Goal: Information Seeking & Learning: Find specific fact

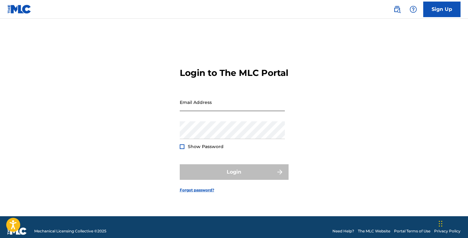
click at [226, 105] on input "Email Address" at bounding box center [232, 102] width 105 height 18
type input "[EMAIL_ADDRESS][DOMAIN_NAME]"
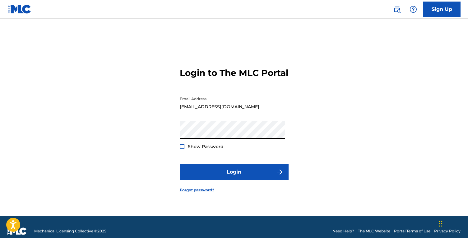
click at [180, 164] on button "Login" at bounding box center [234, 172] width 109 height 16
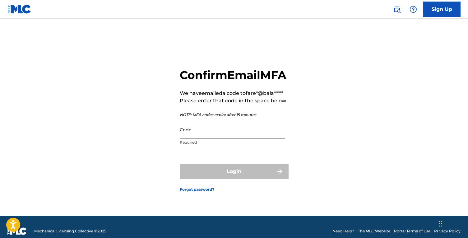
click at [212, 134] on input "Code" at bounding box center [232, 130] width 105 height 18
click at [211, 118] on p "NOTE: MFA codes expire after 15 minutes" at bounding box center [233, 115] width 107 height 6
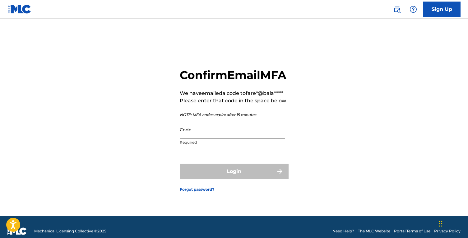
click at [230, 138] on input "Code" at bounding box center [232, 130] width 105 height 18
paste input "646532"
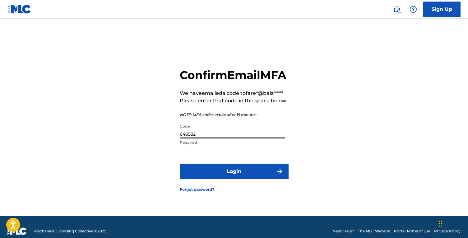
type input "646532"
click at [180, 164] on button "Login" at bounding box center [234, 172] width 109 height 16
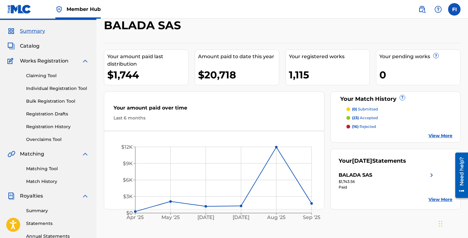
scroll to position [22, 0]
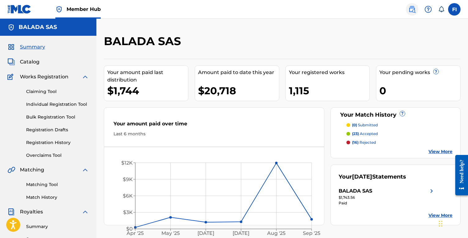
click at [412, 7] on img at bounding box center [411, 9] width 7 height 7
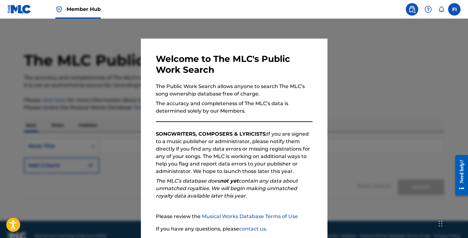
click at [131, 98] on div at bounding box center [234, 138] width 468 height 238
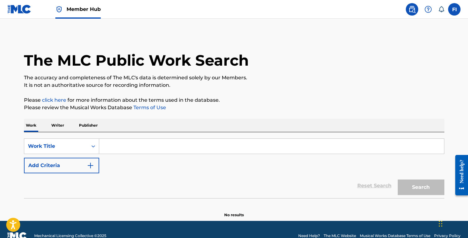
click at [19, 2] on link at bounding box center [19, 9] width 24 height 18
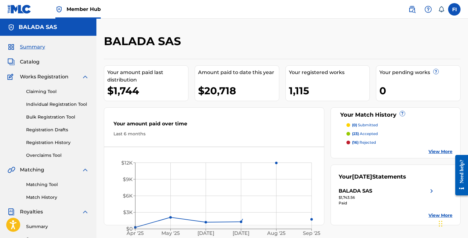
click at [35, 193] on div "Matching Tool Match History" at bounding box center [47, 187] width 81 height 27
click at [41, 183] on link "Matching Tool" at bounding box center [57, 184] width 63 height 7
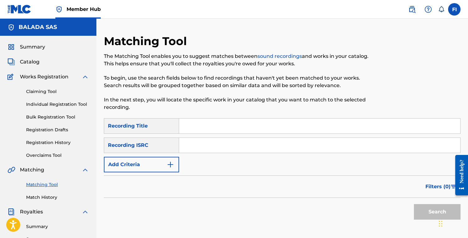
click at [151, 156] on div "SearchWithCriteria72b3ac98-7efb-413c-95c5-33eab314d344 Recording Title SearchWi…" at bounding box center [282, 145] width 357 height 54
click at [159, 159] on button "Add Criteria" at bounding box center [141, 165] width 75 height 16
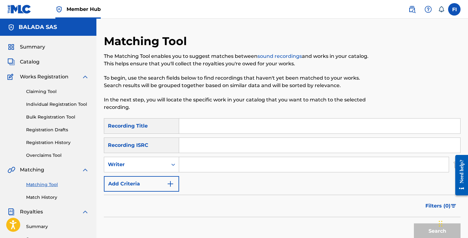
click at [182, 160] on input "Search Form" at bounding box center [314, 164] width 270 height 15
click at [160, 163] on div "Writer" at bounding box center [136, 164] width 56 height 7
click at [145, 178] on div "Recording Artist" at bounding box center [141, 180] width 75 height 16
click at [197, 168] on input "Search Form" at bounding box center [314, 164] width 270 height 15
type input "MHD"
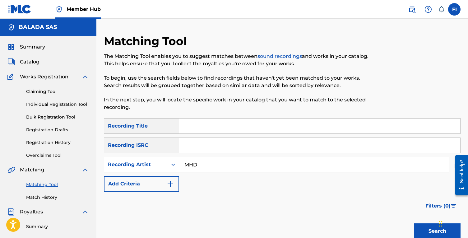
click at [414, 223] on button "Search" at bounding box center [437, 231] width 47 height 16
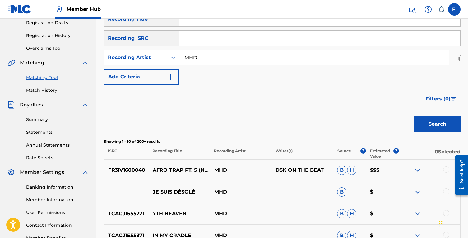
scroll to position [125, 0]
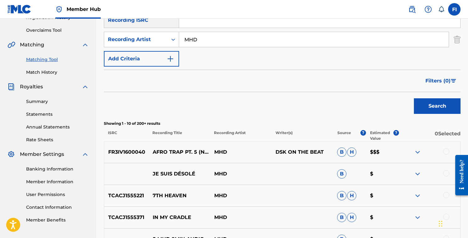
click at [220, 151] on p "MHD" at bounding box center [241, 151] width 62 height 7
click at [446, 77] on button "Filters ( 0 )" at bounding box center [441, 81] width 39 height 16
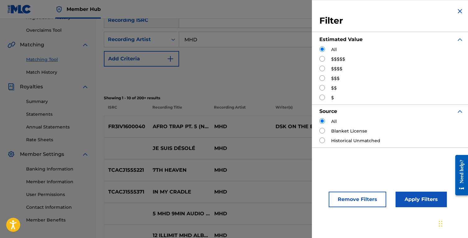
click at [326, 58] on div "$$$$$" at bounding box center [391, 59] width 144 height 7
click at [323, 58] on input "Search Form" at bounding box center [322, 59] width 6 height 6
radio input "true"
click at [423, 200] on button "Apply Filters" at bounding box center [421, 200] width 51 height 16
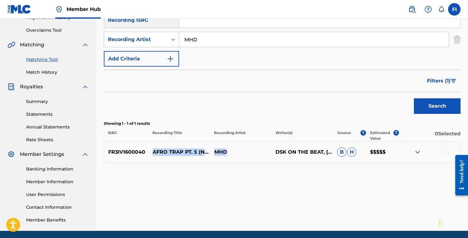
drag, startPoint x: 153, startPoint y: 148, endPoint x: 226, endPoint y: 154, distance: 73.0
click at [226, 154] on div "FR3IV1600040 AFRO TRAP PT. 5 (NGATIE ABEDI) MHD DSK ON THE BEAT, MOHAMED SYLLA …" at bounding box center [282, 152] width 357 height 22
click at [226, 154] on p "MHD" at bounding box center [241, 151] width 62 height 7
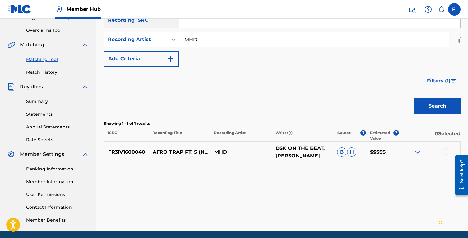
click at [288, 154] on p "DSK ON THE BEAT, MOHAMED SYLLA" at bounding box center [303, 152] width 62 height 15
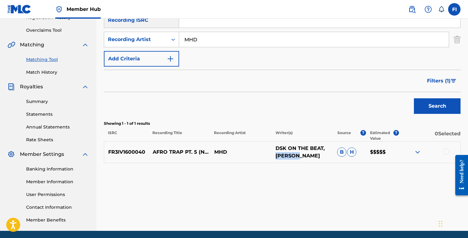
click at [288, 154] on p "DSK ON THE BEAT, MOHAMED SYLLA" at bounding box center [303, 152] width 62 height 15
click at [280, 150] on p "DSK ON THE BEAT, MOHAMED SYLLA" at bounding box center [303, 152] width 62 height 15
drag, startPoint x: 271, startPoint y: 149, endPoint x: 332, endPoint y: 151, distance: 61.0
click at [329, 150] on div "FR3IV1600040 AFRO TRAP PT. 5 (NGATIE ABEDI) MHD DSK ON THE BEAT, MOHAMED SYLLA …" at bounding box center [282, 152] width 357 height 22
click at [291, 152] on p "DSK ON THE BEAT, MOHAMED SYLLA" at bounding box center [303, 152] width 62 height 15
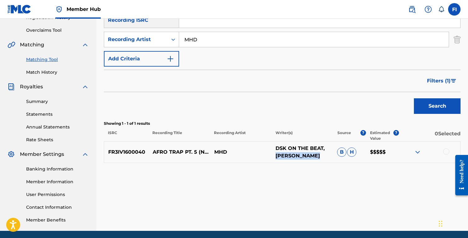
drag, startPoint x: 276, startPoint y: 155, endPoint x: 330, endPoint y: 155, distance: 53.2
click at [330, 155] on p "DSK ON THE BEAT, MOHAMED SYLLA" at bounding box center [303, 152] width 62 height 15
copy p "[PERSON_NAME]"
click at [444, 83] on span "Filters ( 1 )" at bounding box center [439, 80] width 24 height 7
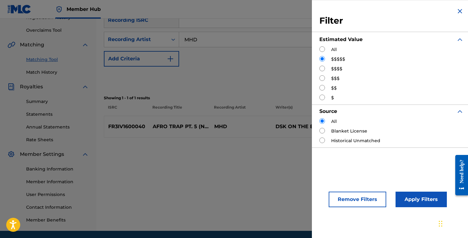
click at [323, 67] on input "Search Form" at bounding box center [322, 69] width 6 height 6
radio input "true"
click at [421, 190] on div "Apply Filters" at bounding box center [411, 197] width 51 height 19
click at [421, 196] on button "Apply Filters" at bounding box center [421, 200] width 51 height 16
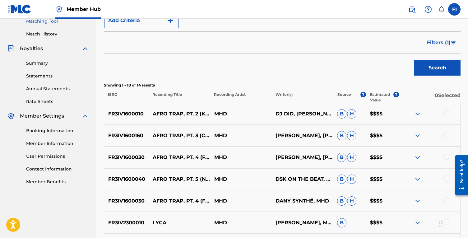
scroll to position [157, 0]
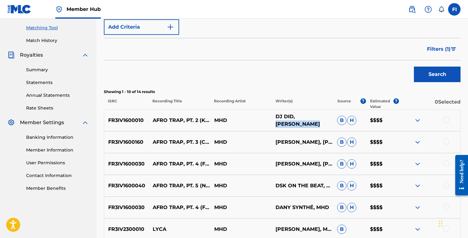
drag, startPoint x: 297, startPoint y: 116, endPoint x: 312, endPoint y: 126, distance: 18.0
click at [312, 126] on p "DJ DID, MOHAMED SYLLA" at bounding box center [303, 120] width 62 height 15
copy p "[PERSON_NAME]"
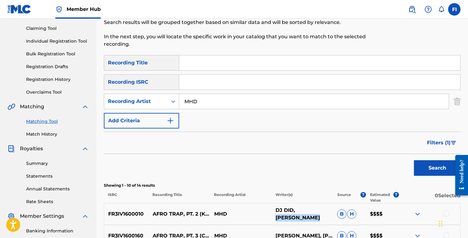
scroll to position [46, 0]
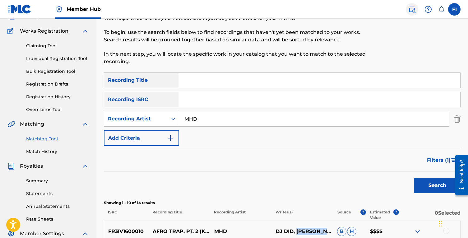
click at [412, 9] on img at bounding box center [411, 9] width 7 height 7
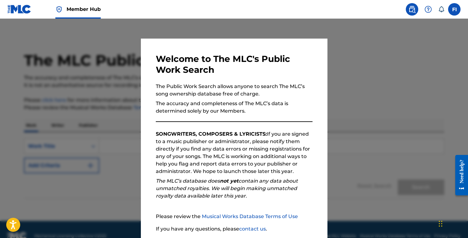
scroll to position [47, 0]
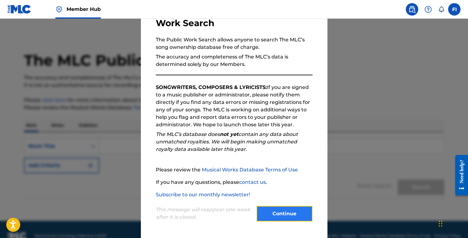
click at [283, 216] on button "Continue" at bounding box center [285, 214] width 56 height 16
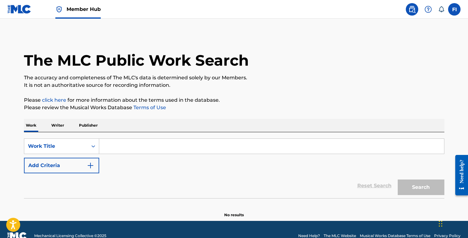
click at [53, 125] on p "Writer" at bounding box center [57, 125] width 16 height 13
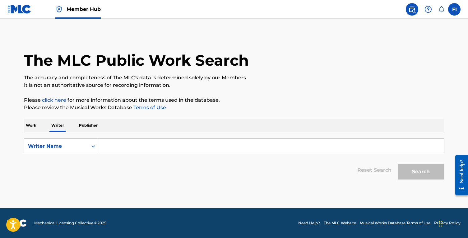
click at [140, 155] on form "SearchWithCriteriaf150d42d-8523-4b83-99ca-fbf0da9b3673 Writer Name Reset Search…" at bounding box center [234, 160] width 420 height 44
click at [132, 145] on input "Search Form" at bounding box center [271, 146] width 345 height 15
paste input "[PERSON_NAME]"
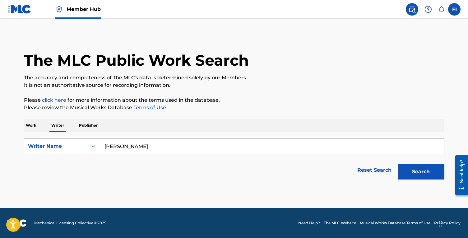
type input "[PERSON_NAME]"
click at [398, 164] on button "Search" at bounding box center [421, 172] width 47 height 16
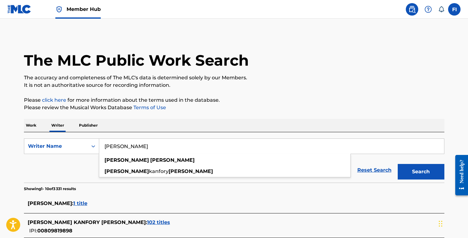
click at [115, 107] on p "Please review the Musical Works Database Terms of Use" at bounding box center [234, 107] width 420 height 7
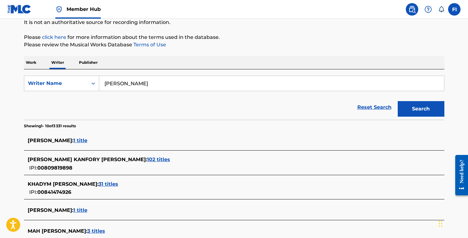
scroll to position [70, 0]
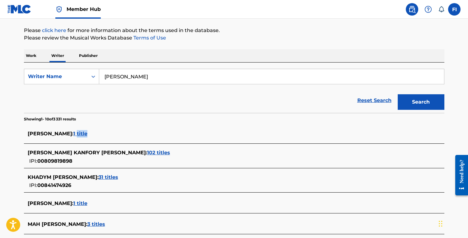
click at [83, 133] on span "1 title" at bounding box center [80, 134] width 14 height 6
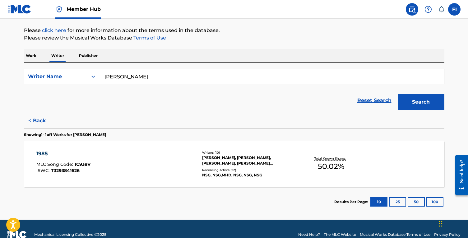
scroll to position [73, 0]
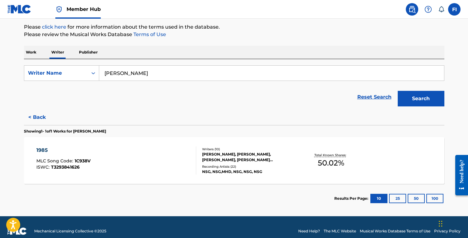
click at [90, 160] on span "1C938V" at bounding box center [83, 161] width 16 height 6
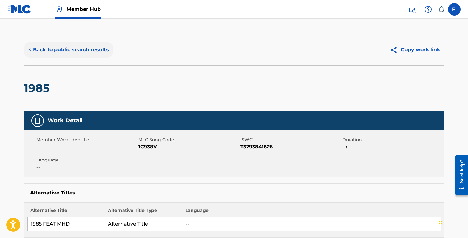
click at [58, 56] on button "< Back to public search results" at bounding box center [68, 50] width 89 height 16
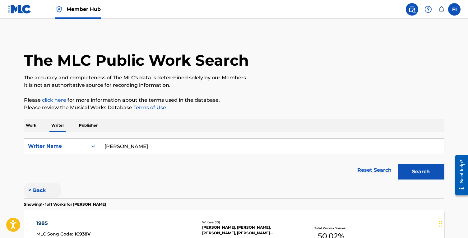
click at [32, 190] on button "< Back" at bounding box center [42, 191] width 37 height 16
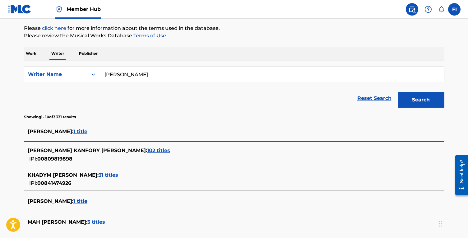
scroll to position [81, 0]
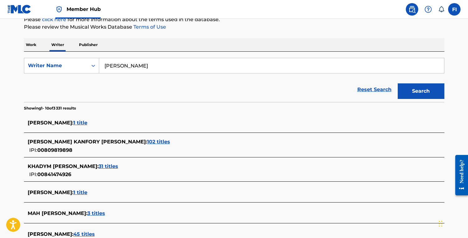
click at [147, 142] on span "102 titles" at bounding box center [158, 142] width 23 height 6
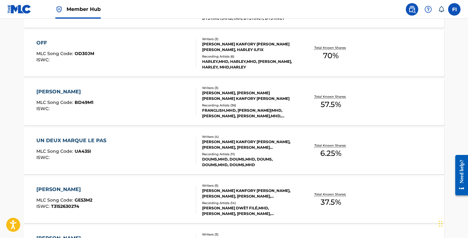
scroll to position [523, 0]
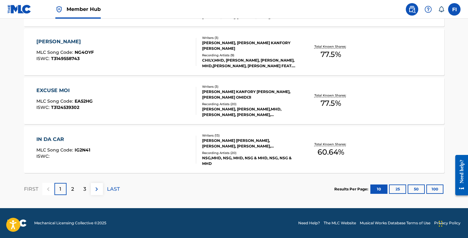
click at [227, 104] on div "Recording Artists ( 20 )" at bounding box center [249, 104] width 94 height 5
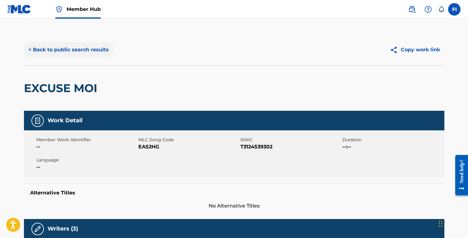
click at [56, 46] on button "< Back to public search results" at bounding box center [68, 50] width 89 height 16
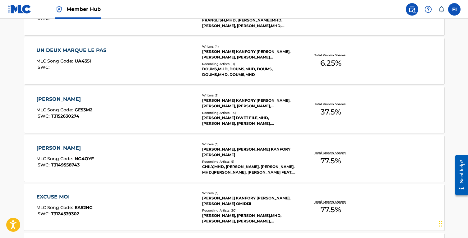
scroll to position [523, 0]
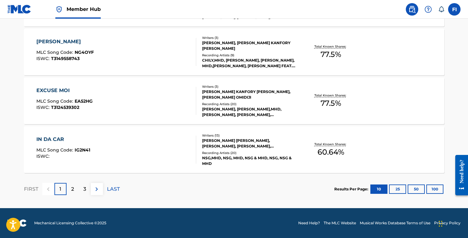
click at [426, 192] on section "Results Per Page: 10 25 50 100" at bounding box center [389, 188] width 110 height 9
click at [412, 191] on button "50" at bounding box center [416, 188] width 17 height 9
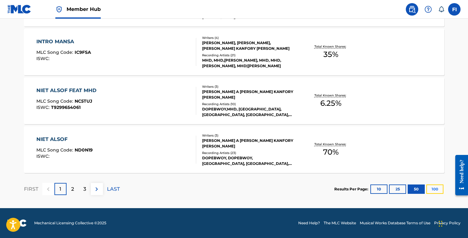
click at [434, 191] on button "100" at bounding box center [434, 188] width 17 height 9
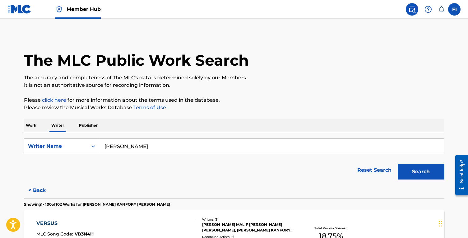
scroll to position [3571, 0]
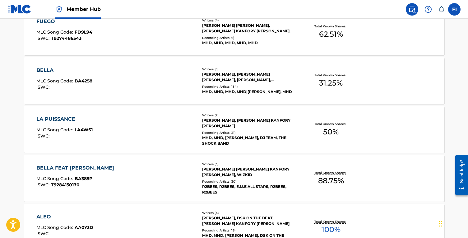
click at [148, 123] on div "LA PUISSANCE MLC Song Code : LA4WS1 ISWC :" at bounding box center [116, 129] width 160 height 28
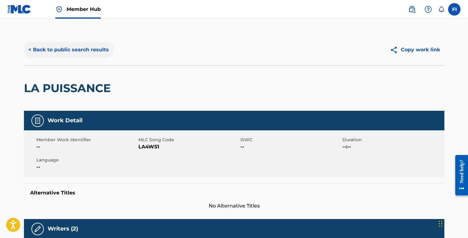
click at [67, 44] on button "< Back to public search results" at bounding box center [68, 50] width 89 height 16
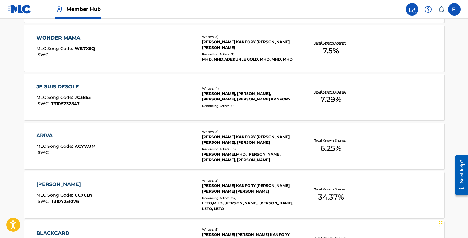
scroll to position [3571, 0]
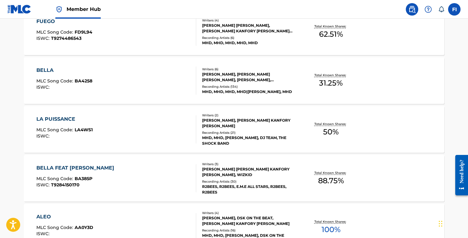
click at [144, 137] on div "LA PUISSANCE MLC Song Code : LA4WS1 ISWC :" at bounding box center [116, 129] width 160 height 28
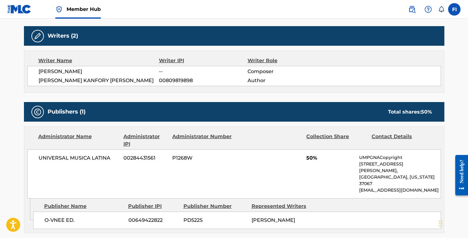
scroll to position [203, 0]
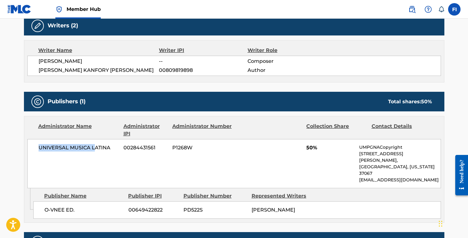
drag, startPoint x: 37, startPoint y: 150, endPoint x: 120, endPoint y: 150, distance: 83.0
click at [114, 150] on div "UNIVERSAL MUSICA LATINA 00284431561 P1268W 50% UMPGNACopyright 1550 W. McEwen D…" at bounding box center [234, 163] width 414 height 49
drag, startPoint x: 248, startPoint y: 199, endPoint x: 307, endPoint y: 202, distance: 58.3
click at [307, 202] on div "O-VNEE ED. 00649422822 PD522S DANIEL KOUELOUKOUENDA" at bounding box center [237, 209] width 408 height 17
click at [278, 208] on div "O-VNEE ED. 00649422822 PD522S DANIEL KOUELOUKOUENDA" at bounding box center [237, 209] width 408 height 17
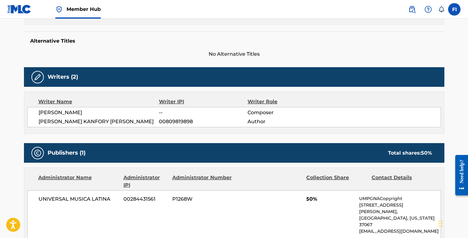
scroll to position [141, 0]
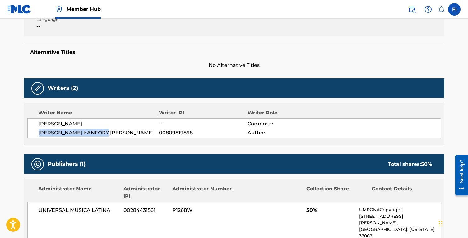
drag, startPoint x: 34, startPoint y: 130, endPoint x: 138, endPoint y: 132, distance: 104.2
click at [141, 131] on div "DANIEL KOUELOUKOUENDA -- Composer MOHAMED KANFORY SYLLA 00809819898 Author" at bounding box center [234, 128] width 414 height 20
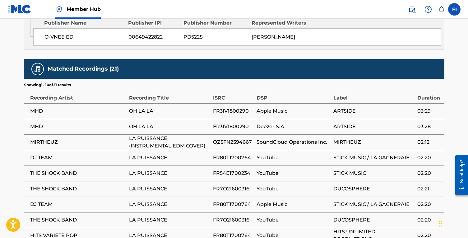
scroll to position [309, 0]
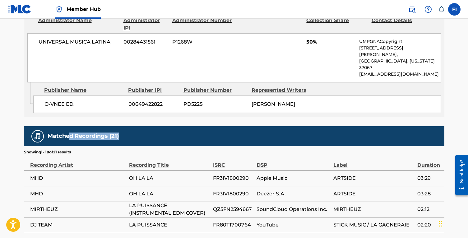
drag, startPoint x: 69, startPoint y: 126, endPoint x: 157, endPoint y: 127, distance: 88.0
click at [155, 127] on div "Matched Recordings (21)" at bounding box center [234, 136] width 420 height 20
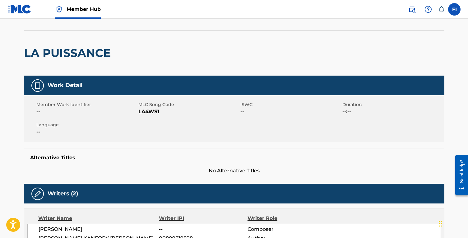
scroll to position [0, 0]
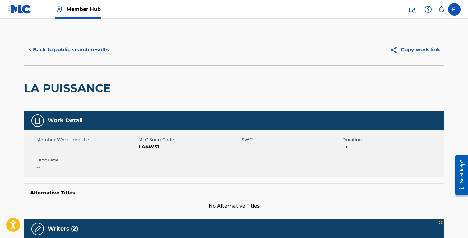
click at [16, 8] on img at bounding box center [19, 9] width 24 height 9
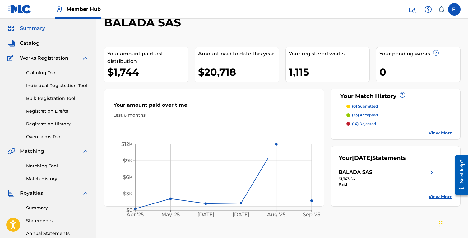
scroll to position [26, 0]
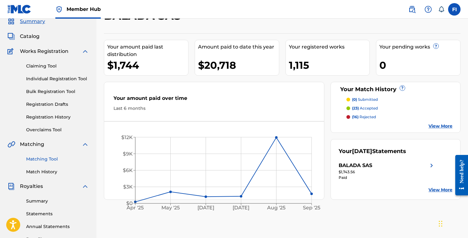
click at [43, 159] on link "Matching Tool" at bounding box center [57, 159] width 63 height 7
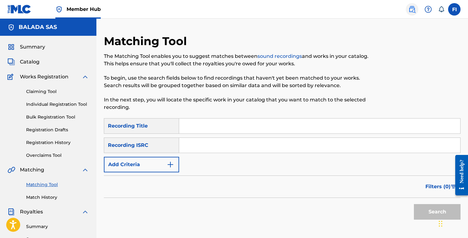
click at [415, 10] on img at bounding box center [411, 9] width 7 height 7
click at [153, 166] on button "Add Criteria" at bounding box center [141, 165] width 75 height 16
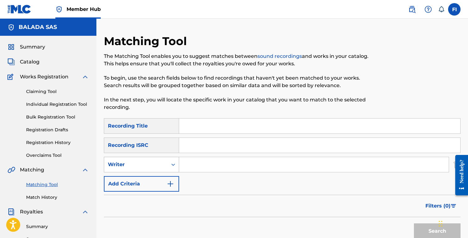
click at [159, 165] on div "Writer" at bounding box center [136, 164] width 56 height 7
click at [160, 176] on div "Recording Artist" at bounding box center [141, 180] width 75 height 16
click at [202, 168] on input "Search Form" at bounding box center [314, 164] width 270 height 15
type input "M"
click at [414, 223] on button "Search" at bounding box center [437, 231] width 47 height 16
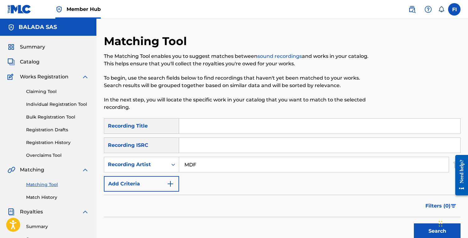
click at [216, 166] on input "MDF" at bounding box center [314, 164] width 270 height 15
type input "MDH"
click at [414, 223] on button "Search" at bounding box center [437, 231] width 47 height 16
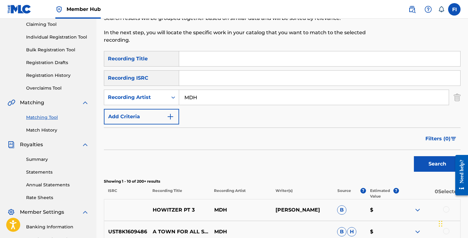
scroll to position [69, 0]
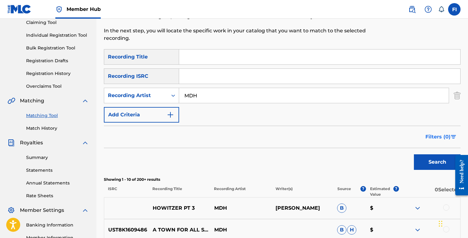
click at [429, 138] on span "Filters ( 0 )" at bounding box center [437, 136] width 25 height 7
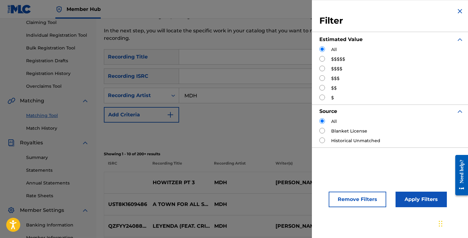
click at [319, 59] on input "Search Form" at bounding box center [322, 59] width 6 height 6
radio input "true"
click at [412, 192] on button "Apply Filters" at bounding box center [421, 200] width 51 height 16
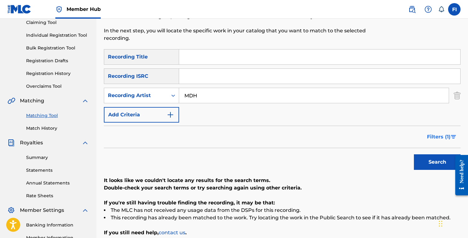
click at [441, 135] on span "Filters ( 1 )" at bounding box center [439, 136] width 24 height 7
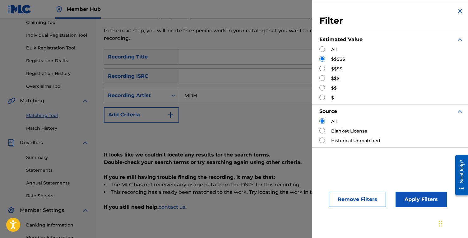
click at [323, 50] on input "Search Form" at bounding box center [322, 49] width 6 height 6
radio input "true"
click at [291, 65] on div "SearchWithCriteria72b3ac98-7efb-413c-95c5-33eab314d344 Recording Title SearchWi…" at bounding box center [282, 85] width 357 height 73
click at [331, 57] on div "$$$$$" at bounding box center [391, 59] width 144 height 7
click at [320, 57] on input "Search Form" at bounding box center [322, 59] width 6 height 6
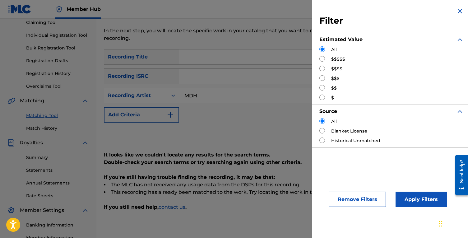
radio input "true"
click at [414, 201] on button "Apply Filters" at bounding box center [421, 200] width 51 height 16
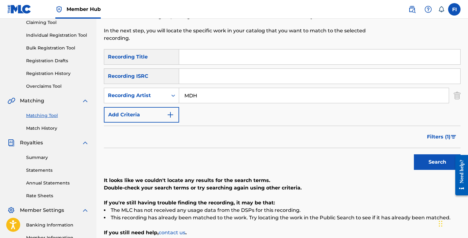
drag, startPoint x: 190, startPoint y: 98, endPoint x: 234, endPoint y: 99, distance: 43.9
click at [234, 99] on input "MDH" at bounding box center [314, 95] width 270 height 15
type input "MHD"
click at [414, 154] on button "Search" at bounding box center [437, 162] width 47 height 16
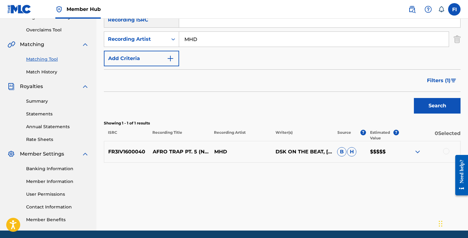
scroll to position [130, 0]
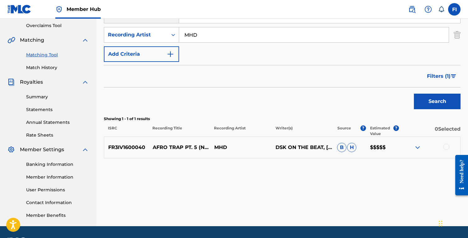
click at [417, 148] on img at bounding box center [417, 147] width 7 height 7
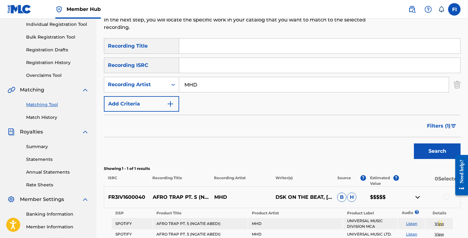
scroll to position [4, 0]
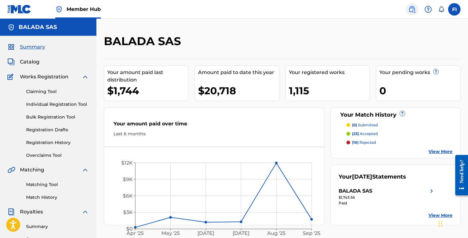
click at [415, 13] on img at bounding box center [411, 9] width 7 height 7
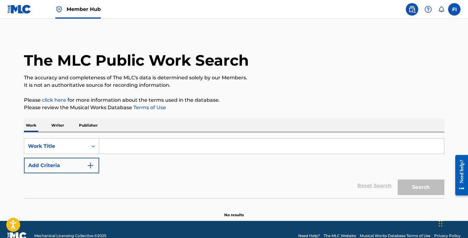
click at [63, 129] on p "Writer" at bounding box center [57, 125] width 16 height 13
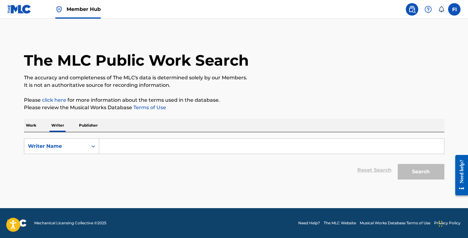
click at [147, 156] on form "SearchWithCriteria4bd4ff77-3410-4ce6-850a-7b690712e4cc Writer Name Reset Search…" at bounding box center [234, 160] width 420 height 44
click at [143, 151] on input "Search Form" at bounding box center [271, 146] width 345 height 15
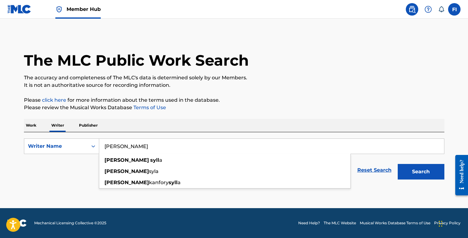
type input "[PERSON_NAME]"
click at [398, 164] on button "Search" at bounding box center [421, 172] width 47 height 16
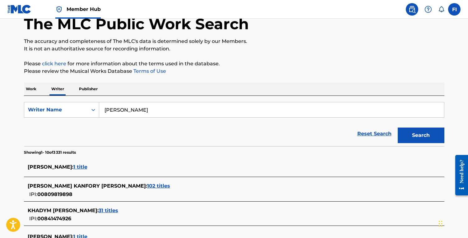
scroll to position [38, 0]
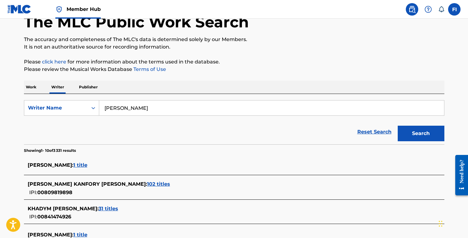
click at [147, 183] on span "102 titles" at bounding box center [158, 184] width 23 height 6
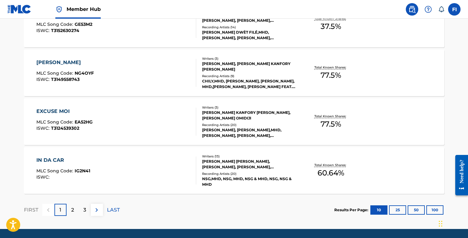
scroll to position [504, 0]
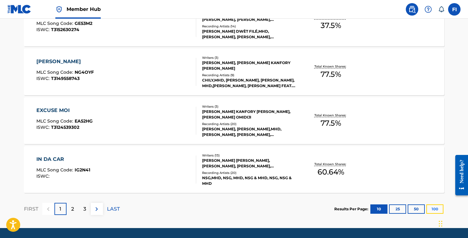
click at [432, 209] on button "100" at bounding box center [434, 208] width 17 height 9
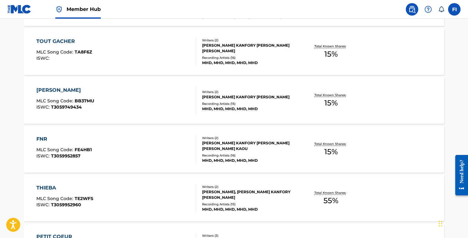
scroll to position [1061, 0]
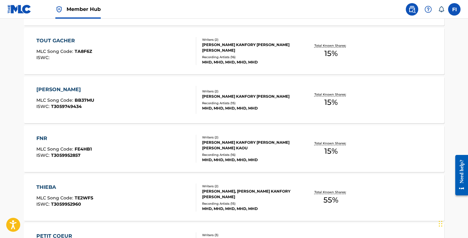
click at [271, 151] on div "Writers ( 2 ) [PERSON_NAME] KANFORY [PERSON_NAME] [PERSON_NAME] KAOU Recording …" at bounding box center [246, 149] width 100 height 28
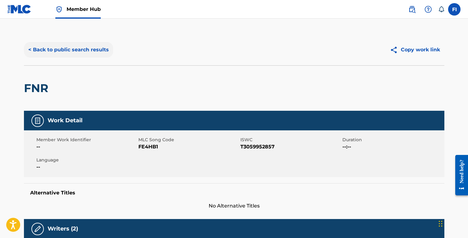
click at [58, 52] on button "< Back to public search results" at bounding box center [68, 50] width 89 height 16
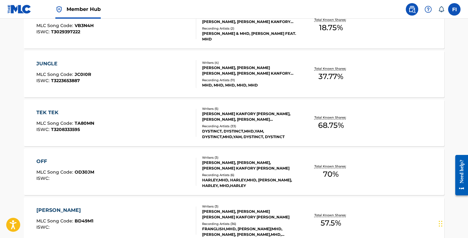
scroll to position [210, 0]
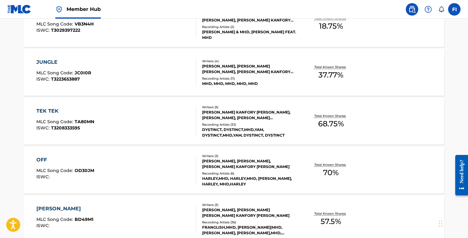
click at [200, 121] on div "Writers ( 5 ) [PERSON_NAME] KANFORY [PERSON_NAME] MDAGHRI, [PERSON_NAME], [PERS…" at bounding box center [246, 121] width 100 height 33
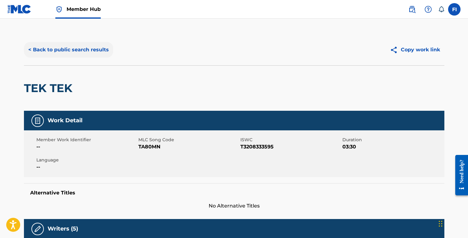
click at [63, 46] on button "< Back to public search results" at bounding box center [68, 50] width 89 height 16
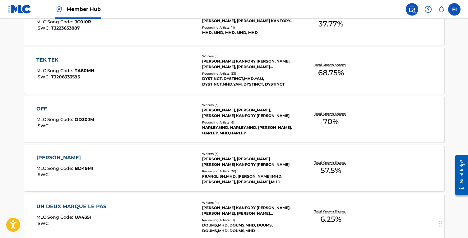
scroll to position [249, 0]
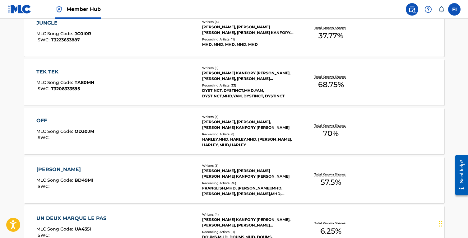
click at [108, 90] on div "TEK TEK MLC Song Code : TA80MN ISWC : T3208333595" at bounding box center [116, 82] width 160 height 28
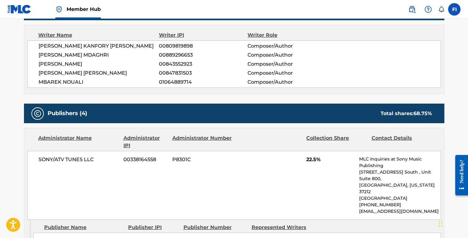
scroll to position [199, 0]
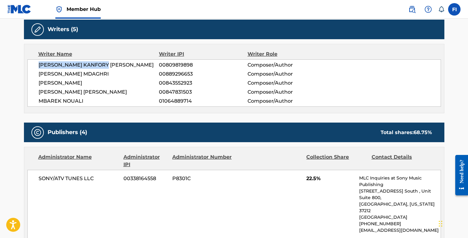
drag, startPoint x: 34, startPoint y: 64, endPoint x: 172, endPoint y: 65, distance: 138.1
click at [142, 65] on div "[PERSON_NAME] [PERSON_NAME] 00809819898 Composer/Author [PERSON_NAME] MDAGHRI 0…" at bounding box center [234, 82] width 414 height 47
click at [166, 106] on div "[PERSON_NAME] [PERSON_NAME] 00809819898 Composer/Author [PERSON_NAME] MDAGHRI 0…" at bounding box center [234, 82] width 414 height 47
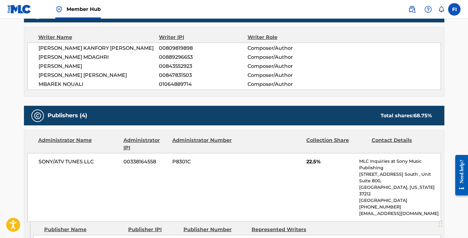
scroll to position [217, 0]
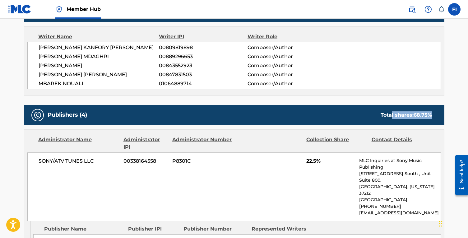
drag, startPoint x: 434, startPoint y: 114, endPoint x: 386, endPoint y: 114, distance: 47.9
click at [388, 114] on div "Total shares: 68.75 %" at bounding box center [406, 114] width 64 height 7
drag, startPoint x: 367, startPoint y: 114, endPoint x: 437, endPoint y: 114, distance: 70.0
click at [437, 114] on div "Publishers (4) Total shares: 68.75 %" at bounding box center [234, 115] width 420 height 20
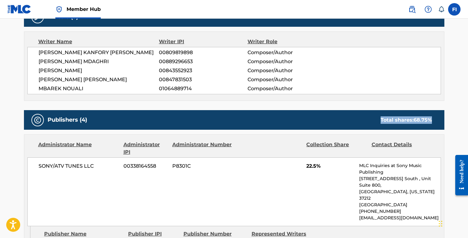
scroll to position [219, 0]
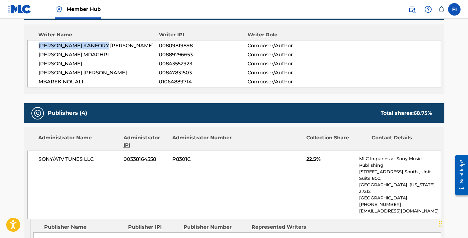
drag, startPoint x: 36, startPoint y: 42, endPoint x: 117, endPoint y: 45, distance: 80.9
click at [117, 45] on div "[PERSON_NAME] [PERSON_NAME] 00809819898 Composer/Author [PERSON_NAME] MDAGHRI 0…" at bounding box center [234, 63] width 414 height 47
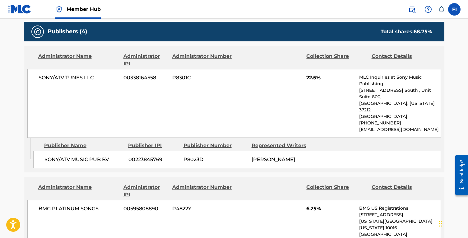
scroll to position [307, 0]
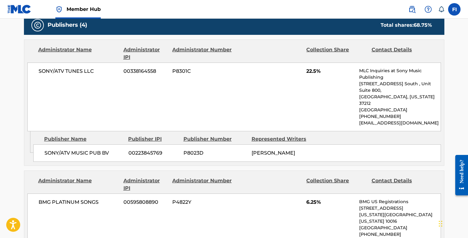
drag, startPoint x: 281, startPoint y: 139, endPoint x: 310, endPoint y: 139, distance: 28.9
click at [310, 144] on div "SONY/ATV MUSIC PUB BV 00223845769 P8023D [PERSON_NAME]" at bounding box center [237, 152] width 408 height 17
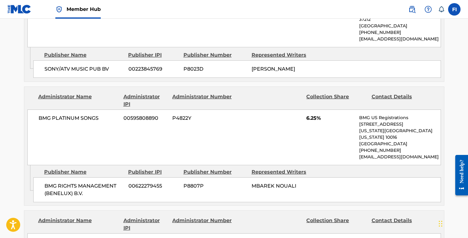
scroll to position [392, 0]
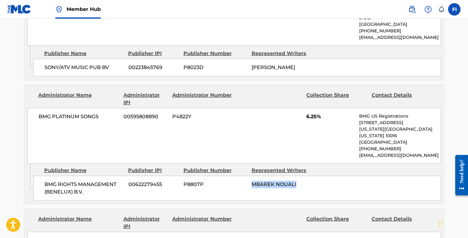
drag, startPoint x: 244, startPoint y: 171, endPoint x: 308, endPoint y: 171, distance: 64.4
click at [307, 176] on div "BMG RIGHTS MANAGEMENT (BENELUX) B.V. 00622279455 P8807P MBAREK NOUALI" at bounding box center [237, 188] width 408 height 25
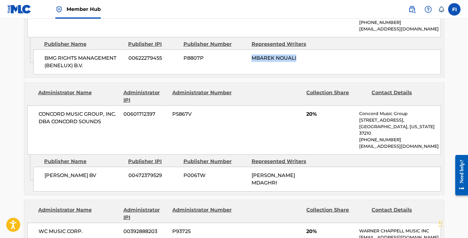
drag, startPoint x: 258, startPoint y: 150, endPoint x: 309, endPoint y: 153, distance: 50.1
click at [307, 172] on div "[PERSON_NAME] MDAGHRI" at bounding box center [283, 179] width 63 height 15
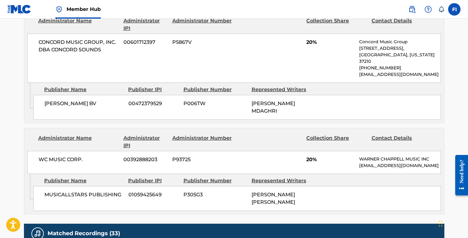
scroll to position [590, 0]
drag, startPoint x: 246, startPoint y: 168, endPoint x: 315, endPoint y: 168, distance: 69.4
click at [307, 186] on div "MUSICALLSTARS PUBLISHING 01059425649 P305G3 [PERSON_NAME] [PERSON_NAME]" at bounding box center [237, 198] width 408 height 25
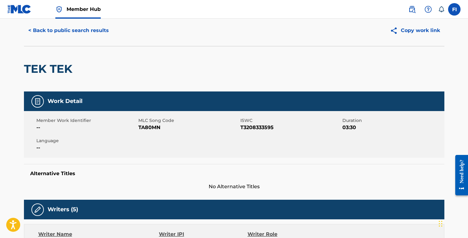
scroll to position [0, 0]
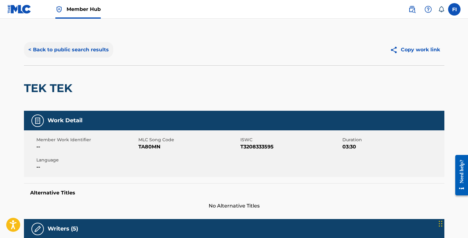
click at [55, 47] on button "< Back to public search results" at bounding box center [68, 50] width 89 height 16
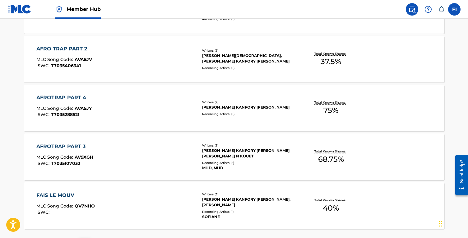
scroll to position [4918, 0]
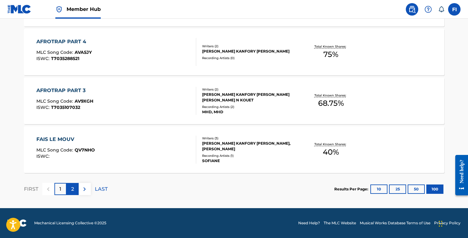
click at [70, 185] on div "2" at bounding box center [73, 189] width 12 height 12
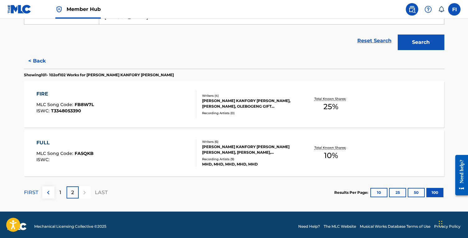
scroll to position [127, 0]
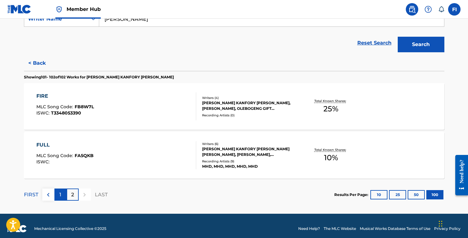
click at [58, 197] on div "1" at bounding box center [60, 194] width 12 height 12
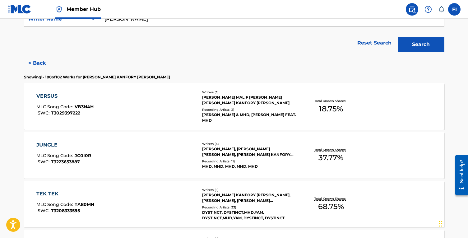
scroll to position [1862, 0]
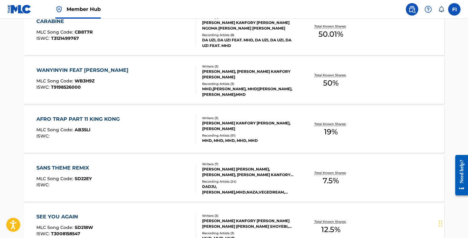
click at [255, 126] on div "[PERSON_NAME] KANFORY [PERSON_NAME], [PERSON_NAME]" at bounding box center [249, 125] width 94 height 11
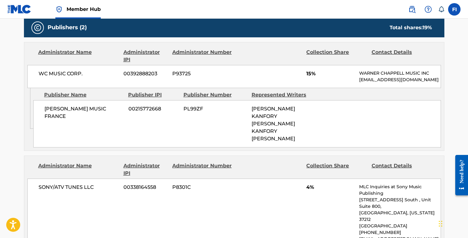
scroll to position [268, 0]
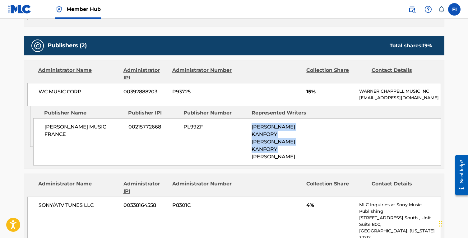
drag, startPoint x: 248, startPoint y: 131, endPoint x: 305, endPoint y: 142, distance: 58.2
click at [303, 142] on div "[PERSON_NAME] MUSIC FRANCE 00215772668 PL99ZF [PERSON_NAME] KANFORY [PERSON_NAM…" at bounding box center [237, 141] width 408 height 47
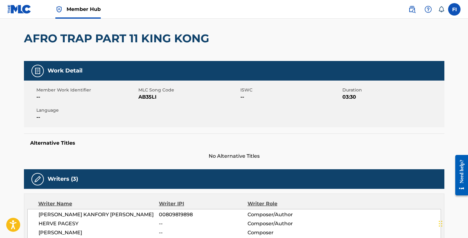
scroll to position [0, 0]
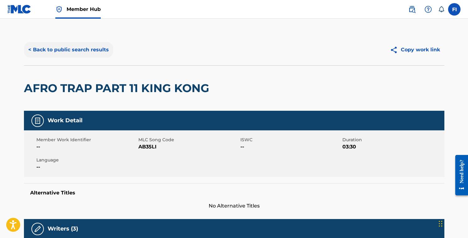
click at [65, 47] on button "< Back to public search results" at bounding box center [68, 50] width 89 height 16
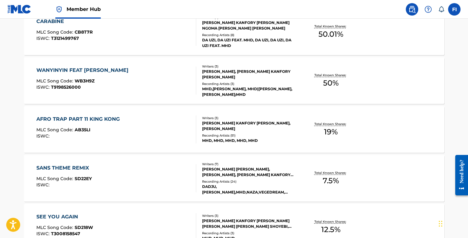
scroll to position [3034, 0]
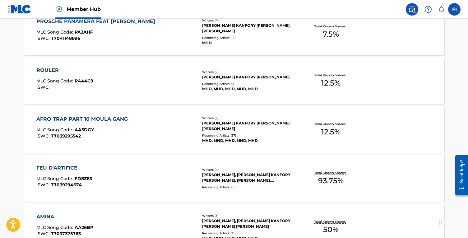
click at [133, 123] on div "AFRO TRAP PART 10 MOULA GANG MLC Song Code : AA3DGY ISWC : T7039295542" at bounding box center [116, 129] width 160 height 28
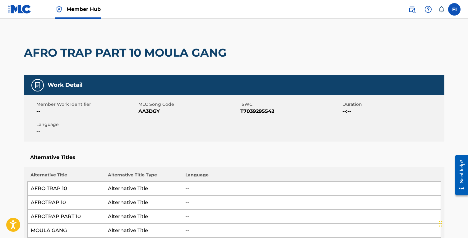
scroll to position [29, 0]
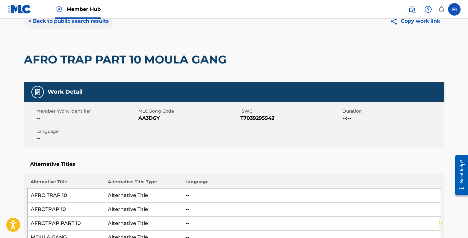
click at [54, 23] on button "< Back to public search results" at bounding box center [68, 21] width 89 height 16
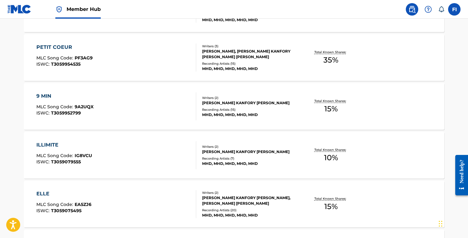
scroll to position [1255, 0]
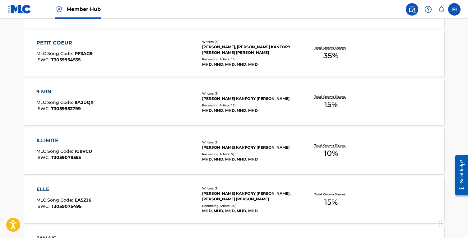
click at [117, 152] on div "ILLIMITE MLC Song Code : IG8VCU ISWC : T3059079555" at bounding box center [116, 151] width 160 height 28
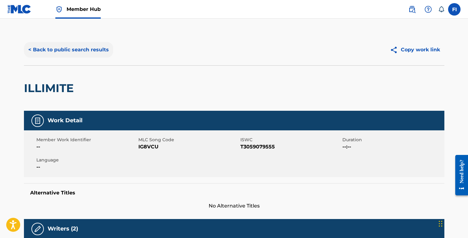
click at [43, 45] on button "< Back to public search results" at bounding box center [68, 50] width 89 height 16
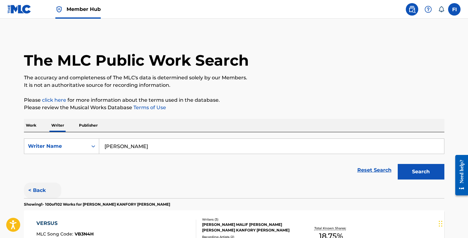
click at [39, 189] on button "< Back" at bounding box center [42, 191] width 37 height 16
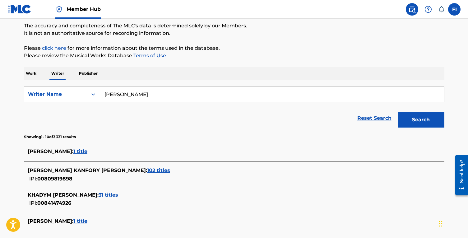
click at [85, 148] on div "[PERSON_NAME] : 1 title" at bounding box center [226, 151] width 397 height 7
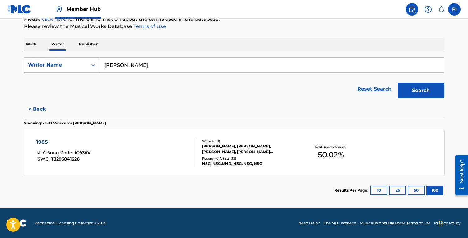
click at [92, 155] on div "1985 MLC Song Code : 1C938V ISWC : T3293841626" at bounding box center [116, 152] width 160 height 28
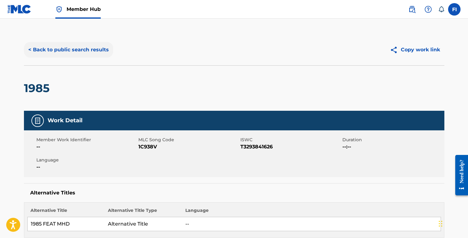
click at [58, 51] on button "< Back to public search results" at bounding box center [68, 50] width 89 height 16
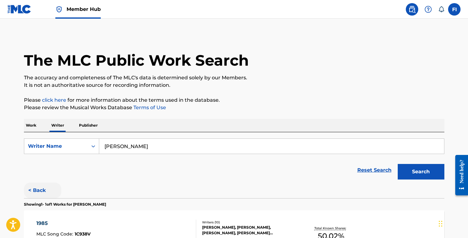
click at [37, 194] on button "< Back" at bounding box center [42, 191] width 37 height 16
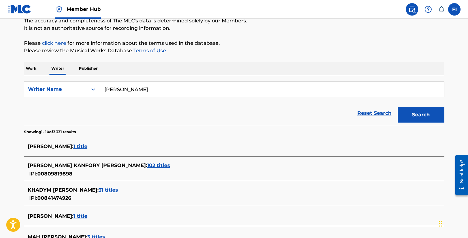
click at [147, 167] on span "102 titles" at bounding box center [158, 165] width 23 height 6
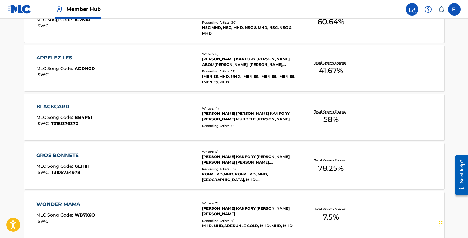
scroll to position [666, 0]
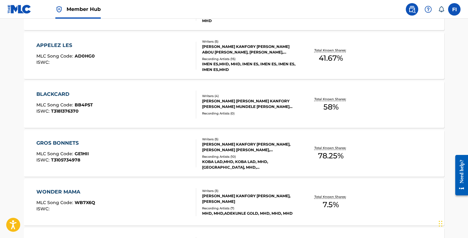
click at [13, 6] on img at bounding box center [19, 9] width 24 height 9
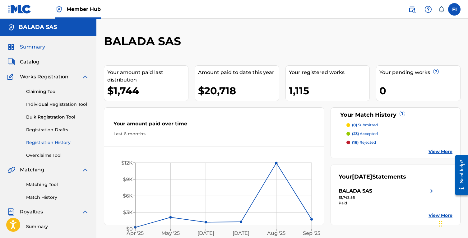
click at [46, 144] on link "Registration History" at bounding box center [57, 142] width 63 height 7
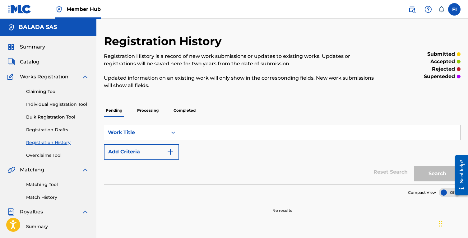
click at [186, 106] on p "Completed" at bounding box center [185, 110] width 26 height 13
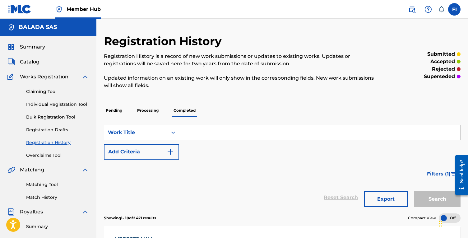
click at [30, 66] on div "Summary Catalog Works Registration Claiming Tool Individual Registration Tool B…" at bounding box center [48, 196] width 96 height 320
click at [30, 63] on span "Catalog" at bounding box center [30, 61] width 20 height 7
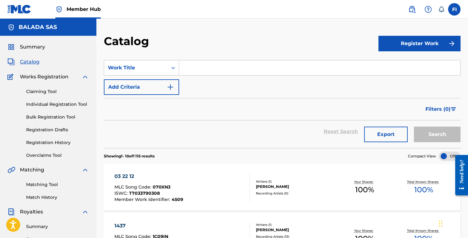
click at [200, 72] on input "Search Form" at bounding box center [319, 67] width 281 height 15
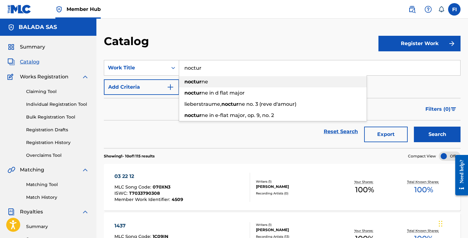
click at [191, 79] on strong "noctur" at bounding box center [192, 82] width 17 height 6
type input "nocturne"
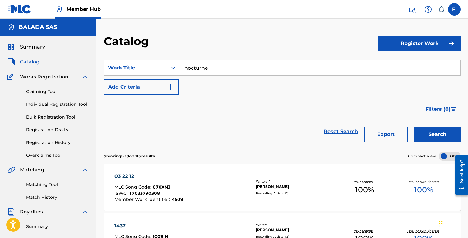
click at [414, 127] on button "Search" at bounding box center [437, 135] width 47 height 16
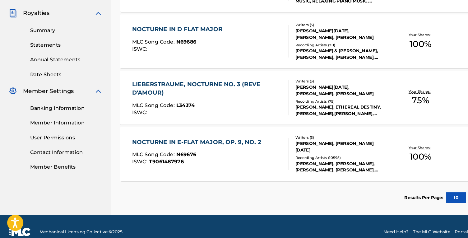
scroll to position [168, 0]
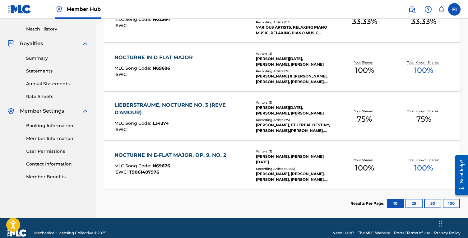
click at [326, 166] on div "Recording Artists ( 10595 )" at bounding box center [295, 168] width 79 height 5
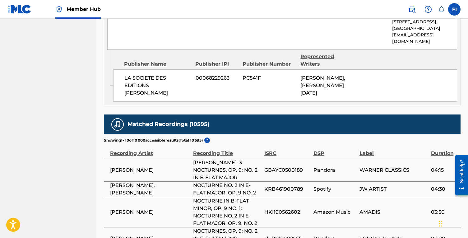
scroll to position [304, 0]
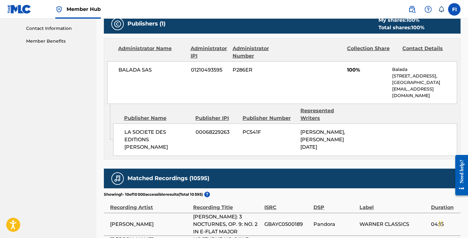
drag, startPoint x: 341, startPoint y: 75, endPoint x: 383, endPoint y: 69, distance: 42.1
click at [378, 69] on div "BALADA SAS 01210493595 P286ER 100% Balada [STREET_ADDRESS] [EMAIL_ADDRESS][DOMA…" at bounding box center [282, 82] width 350 height 43
drag, startPoint x: 368, startPoint y: 70, endPoint x: 308, endPoint y: 70, distance: 59.7
click at [313, 70] on div "BALADA SAS 01210493595 P286ER 100% Balada [STREET_ADDRESS] [EMAIL_ADDRESS][DOMA…" at bounding box center [282, 82] width 350 height 43
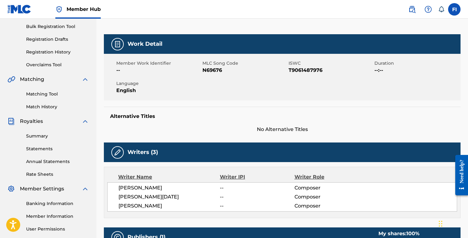
scroll to position [0, 0]
